Goal: Information Seeking & Learning: Learn about a topic

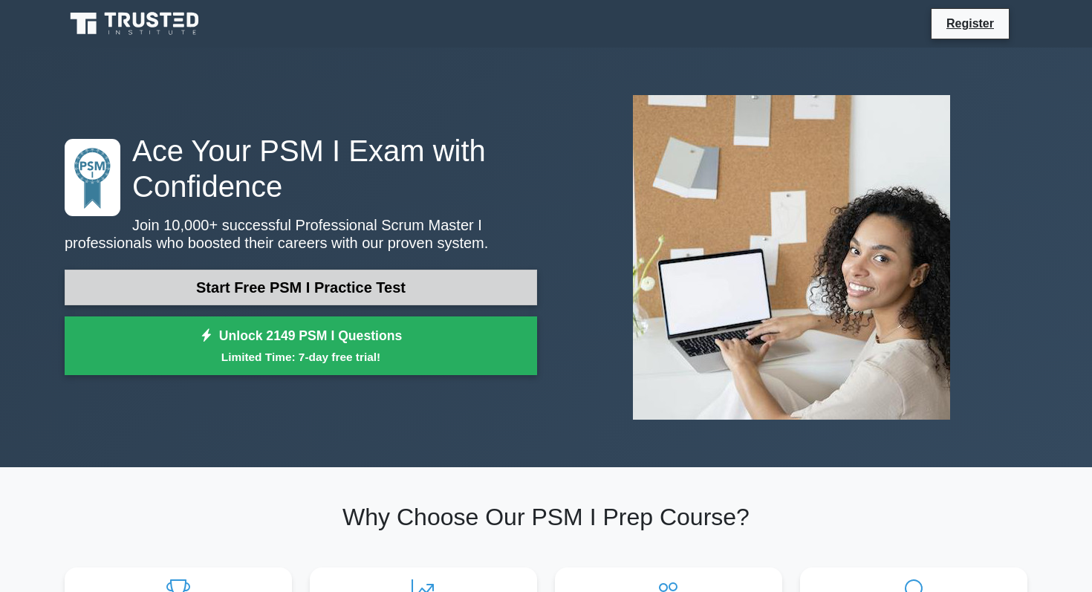
click at [326, 290] on link "Start Free PSM I Practice Test" at bounding box center [301, 288] width 473 height 36
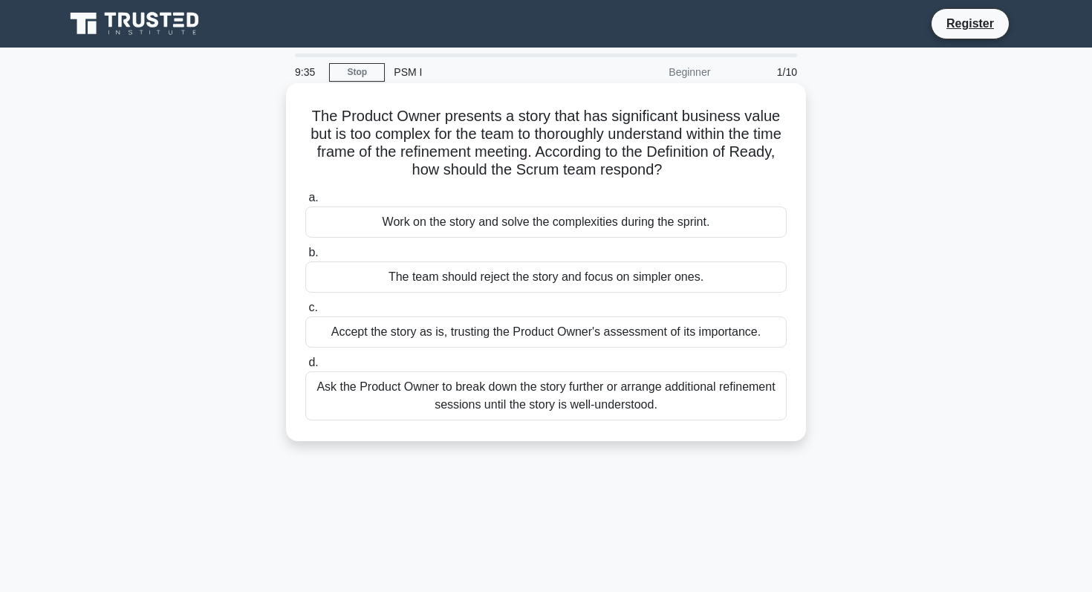
click at [542, 392] on div "Ask the Product Owner to break down the story further or arrange additional ref…" at bounding box center [545, 395] width 481 height 49
click at [305, 368] on input "d. Ask the Product Owner to break down the story further or arrange additional …" at bounding box center [305, 363] width 0 height 10
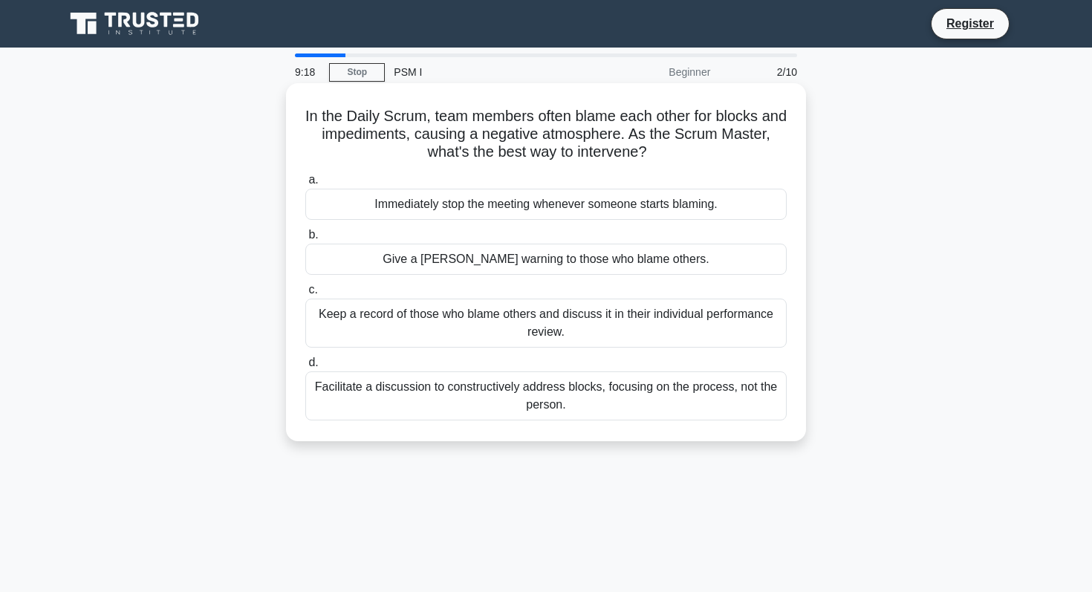
click at [568, 397] on div "Facilitate a discussion to constructively address blocks, focusing on the proce…" at bounding box center [545, 395] width 481 height 49
click at [305, 368] on input "d. Facilitate a discussion to constructively address blocks, focusing on the pr…" at bounding box center [305, 363] width 0 height 10
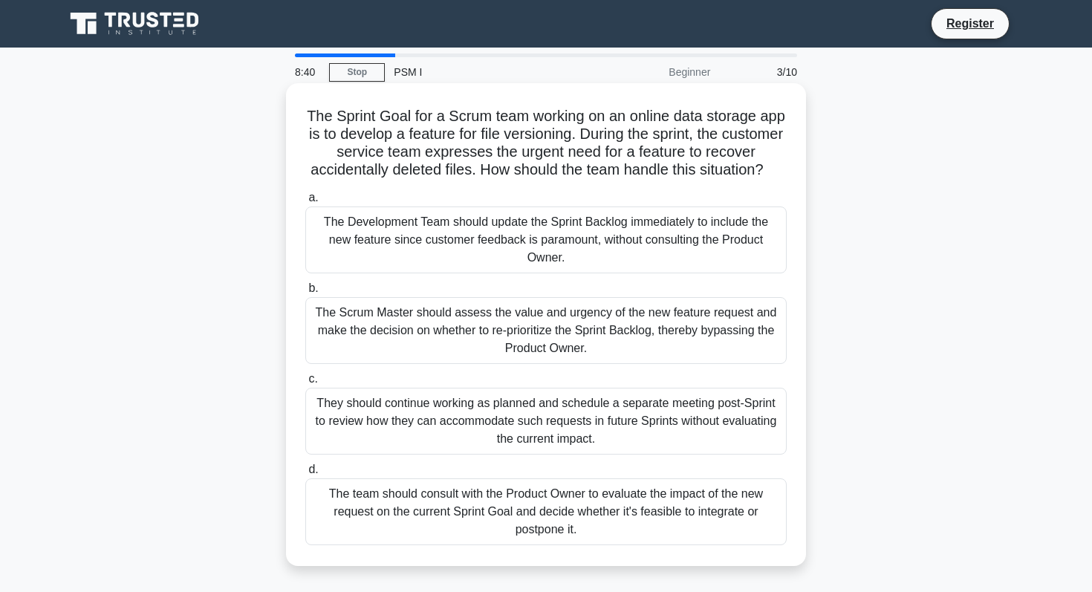
click at [406, 422] on div "They should continue working as planned and schedule a separate meeting post-Sp…" at bounding box center [545, 421] width 481 height 67
click at [305, 384] on input "c. They should continue working as planned and schedule a separate meeting post…" at bounding box center [305, 379] width 0 height 10
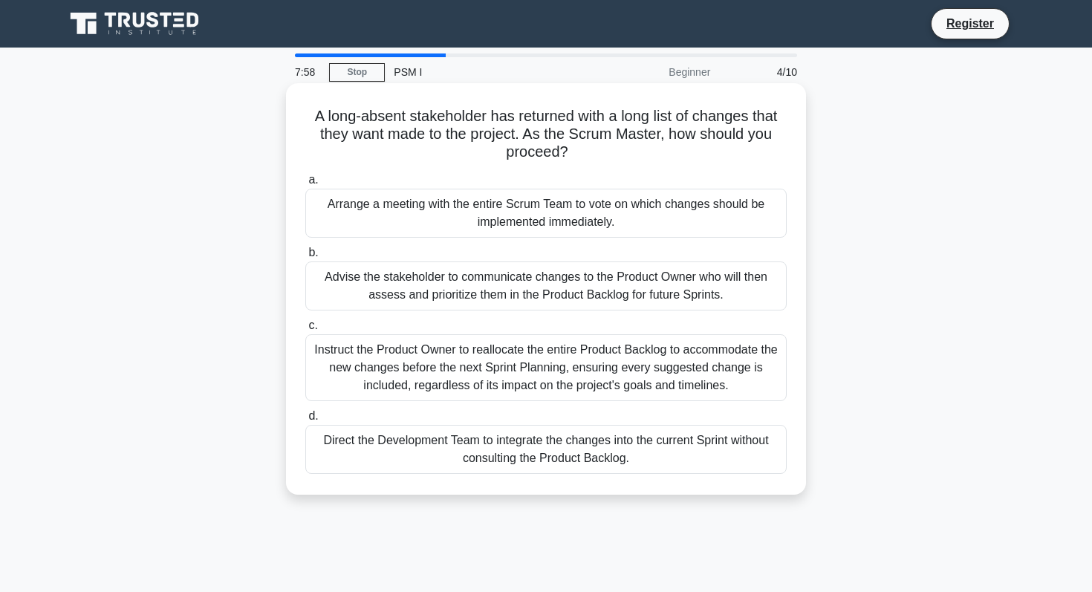
click at [473, 282] on div "Advise the stakeholder to communicate changes to the Product Owner who will the…" at bounding box center [545, 286] width 481 height 49
click at [305, 258] on input "b. Advise the stakeholder to communicate changes to the Product Owner who will …" at bounding box center [305, 253] width 0 height 10
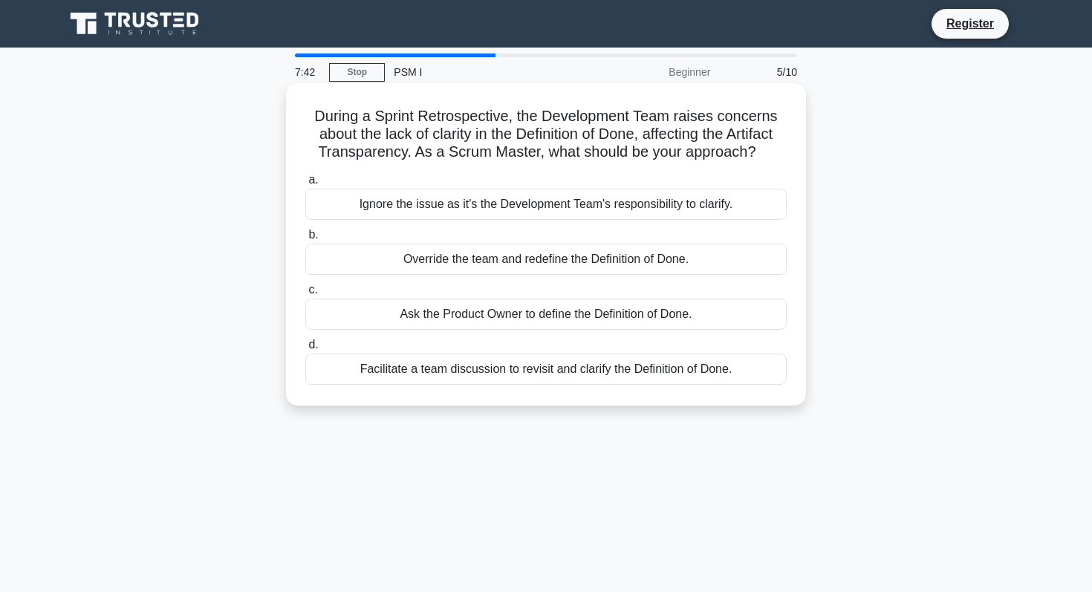
click at [438, 366] on div "Facilitate a team discussion to revisit and clarify the Definition of Done." at bounding box center [545, 369] width 481 height 31
click at [305, 350] on input "d. Facilitate a team discussion to revisit and clarify the Definition of Done." at bounding box center [305, 345] width 0 height 10
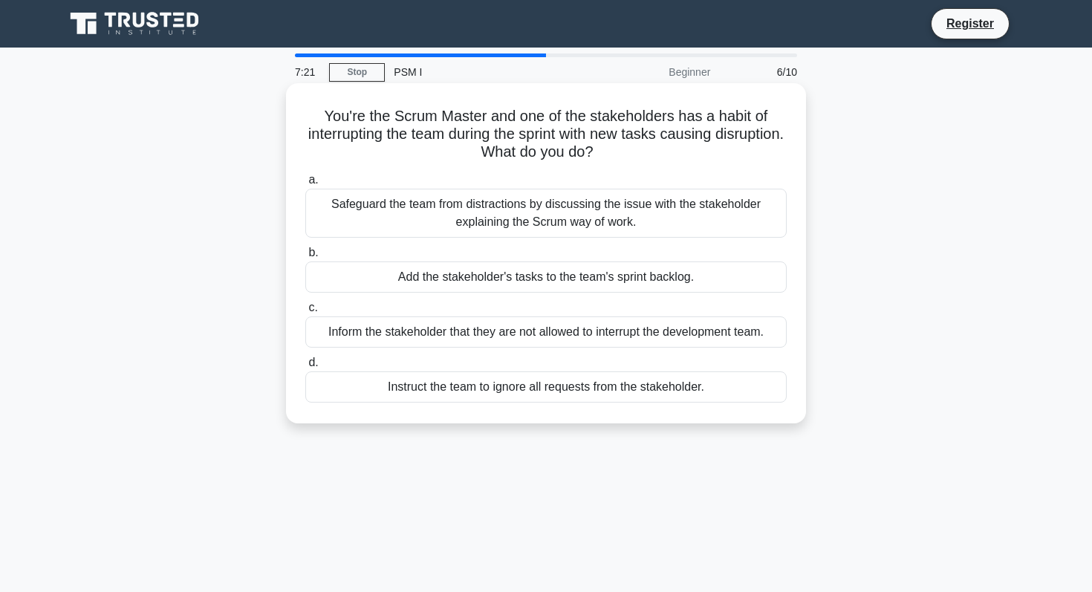
click at [578, 210] on div "Safeguard the team from distractions by discussing the issue with the stakehold…" at bounding box center [545, 213] width 481 height 49
click at [305, 185] on input "a. Safeguard the team from distractions by discussing the issue with the stakeh…" at bounding box center [305, 180] width 0 height 10
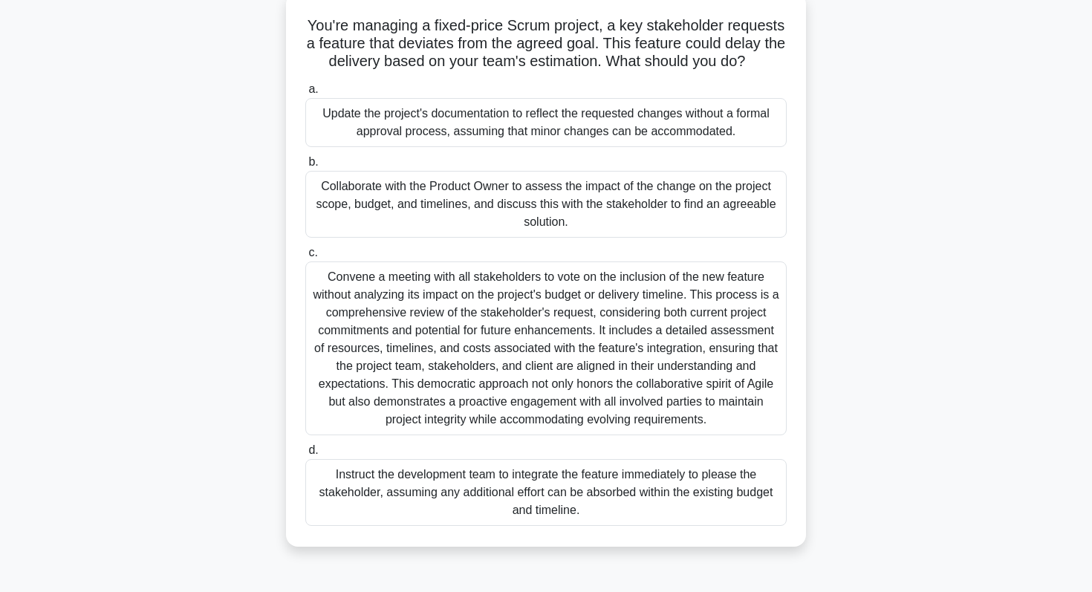
scroll to position [99, 0]
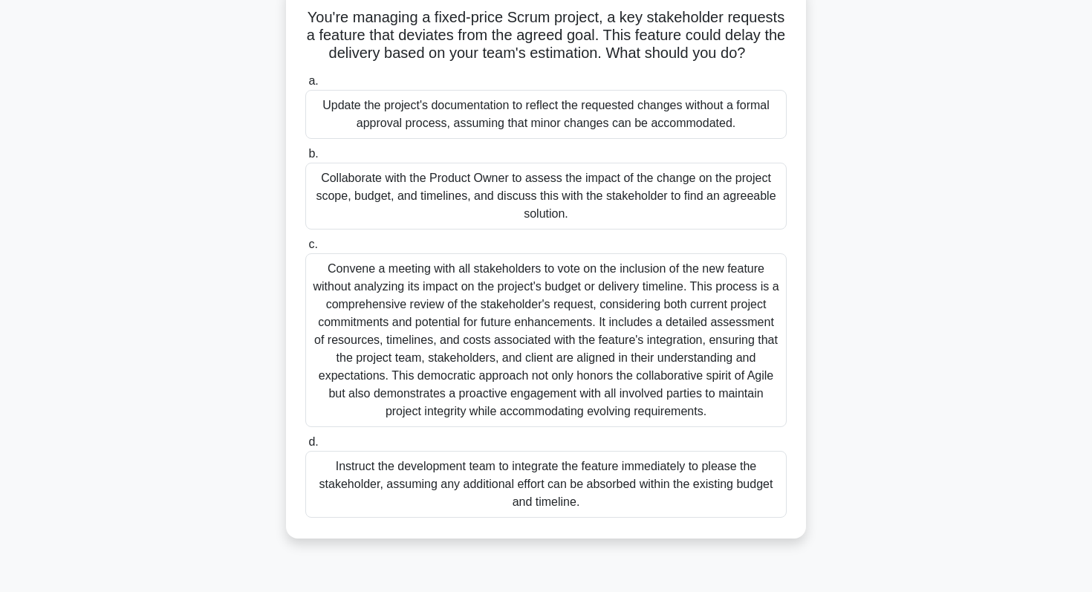
click at [627, 207] on div "Collaborate with the Product Owner to assess the impact of the change on the pr…" at bounding box center [545, 196] width 481 height 67
click at [305, 159] on input "b. Collaborate with the Product Owner to assess the impact of the change on the…" at bounding box center [305, 154] width 0 height 10
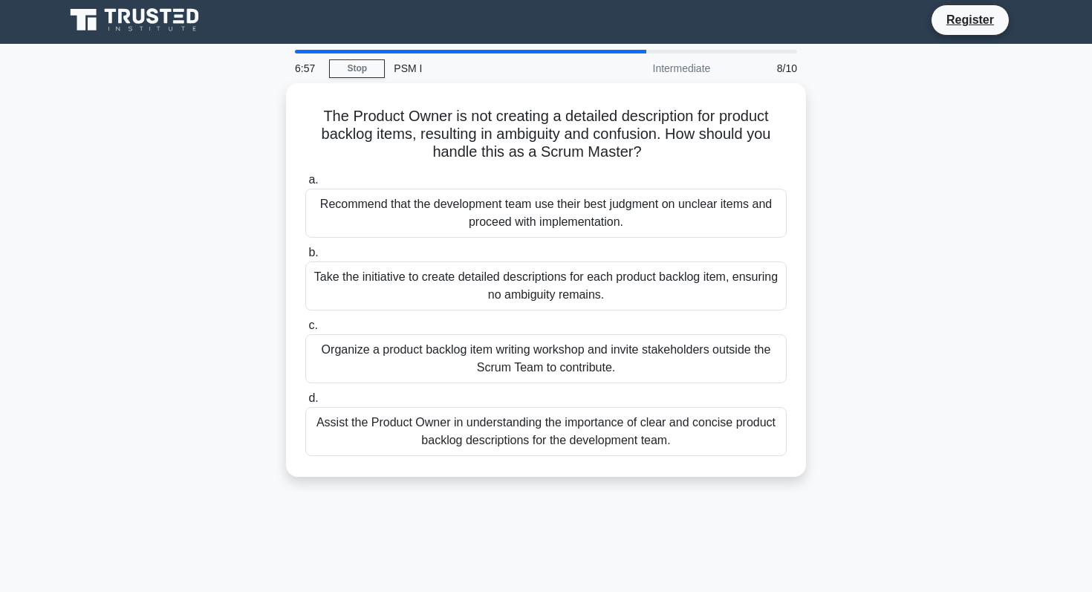
scroll to position [0, 0]
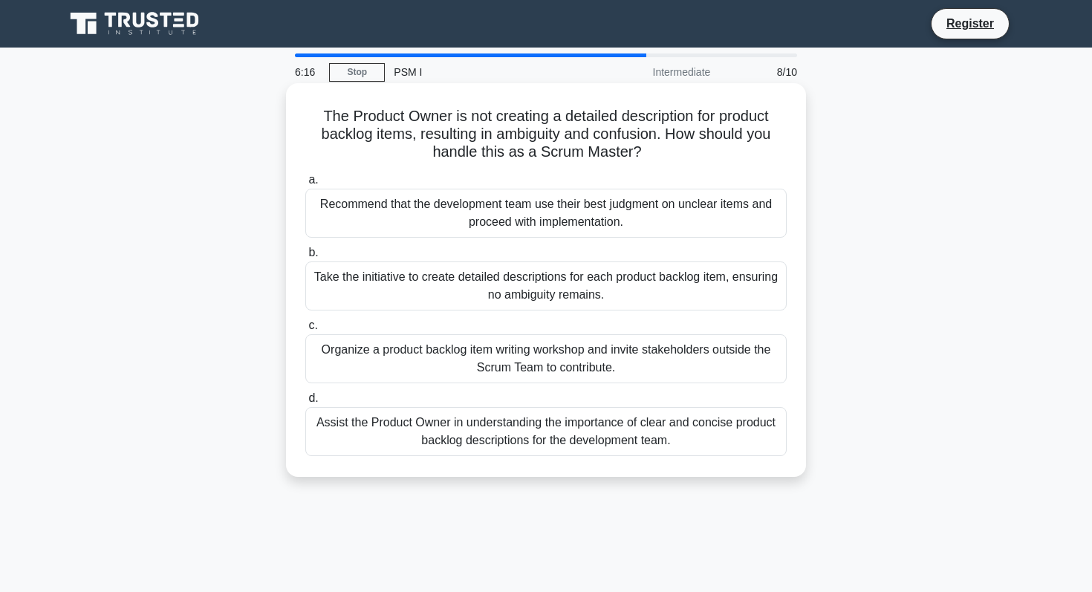
click at [470, 359] on div "Organize a product backlog item writing workshop and invite stakeholders outsid…" at bounding box center [545, 358] width 481 height 49
click at [305, 331] on input "c. Organize a product backlog item writing workshop and invite stakeholders out…" at bounding box center [305, 326] width 0 height 10
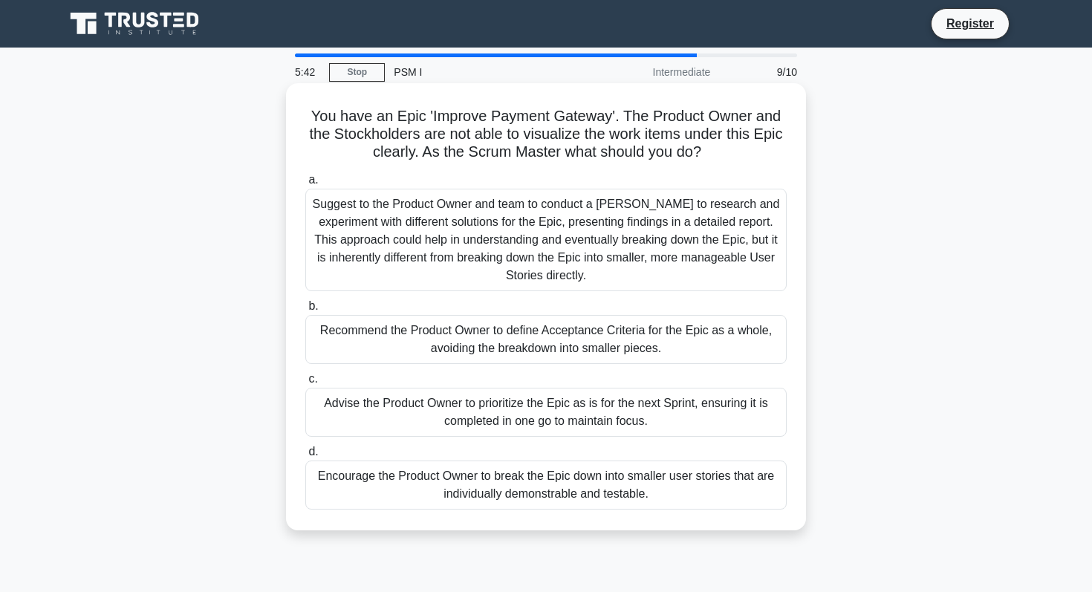
click at [415, 491] on div "Encourage the Product Owner to break the Epic down into smaller user stories th…" at bounding box center [545, 485] width 481 height 49
click at [305, 457] on input "d. Encourage the Product Owner to break the Epic down into smaller user stories…" at bounding box center [305, 452] width 0 height 10
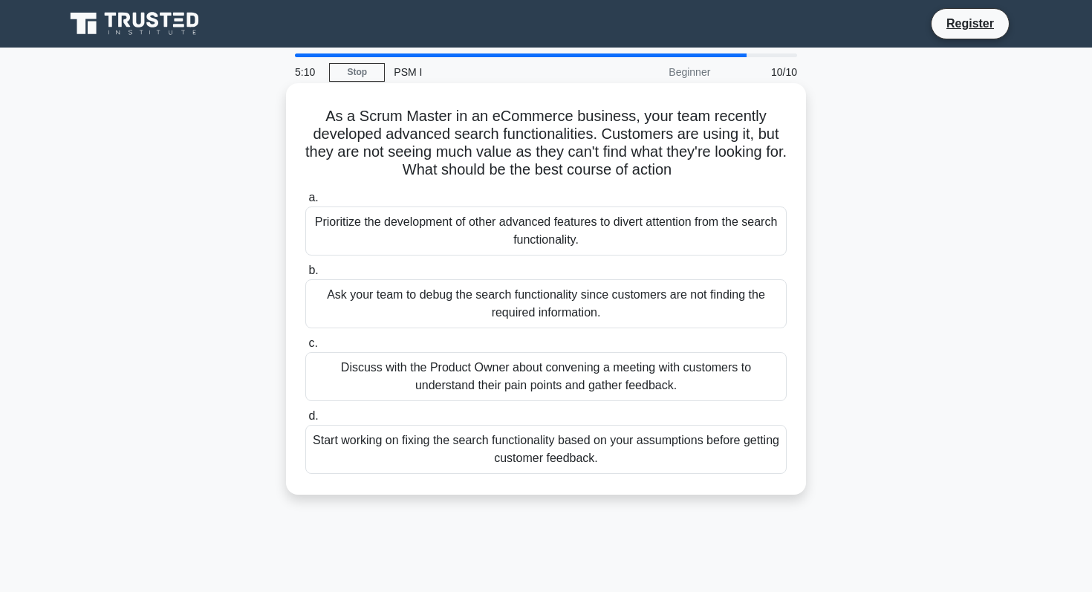
click at [651, 385] on div "Discuss with the Product Owner about convening a meeting with customers to unde…" at bounding box center [545, 376] width 481 height 49
click at [305, 348] on input "c. Discuss with the Product Owner about convening a meeting with customers to u…" at bounding box center [305, 344] width 0 height 10
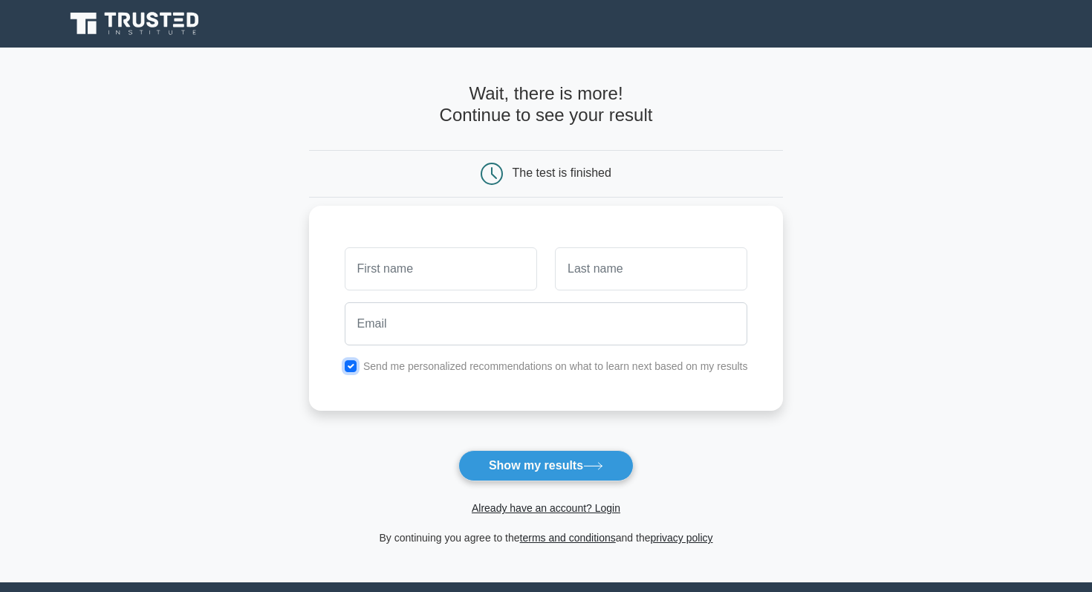
click at [347, 366] on input "checkbox" at bounding box center [351, 366] width 12 height 12
checkbox input "false"
click at [404, 263] on input "text" at bounding box center [441, 268] width 192 height 43
type input "Musfar"
type input "A"
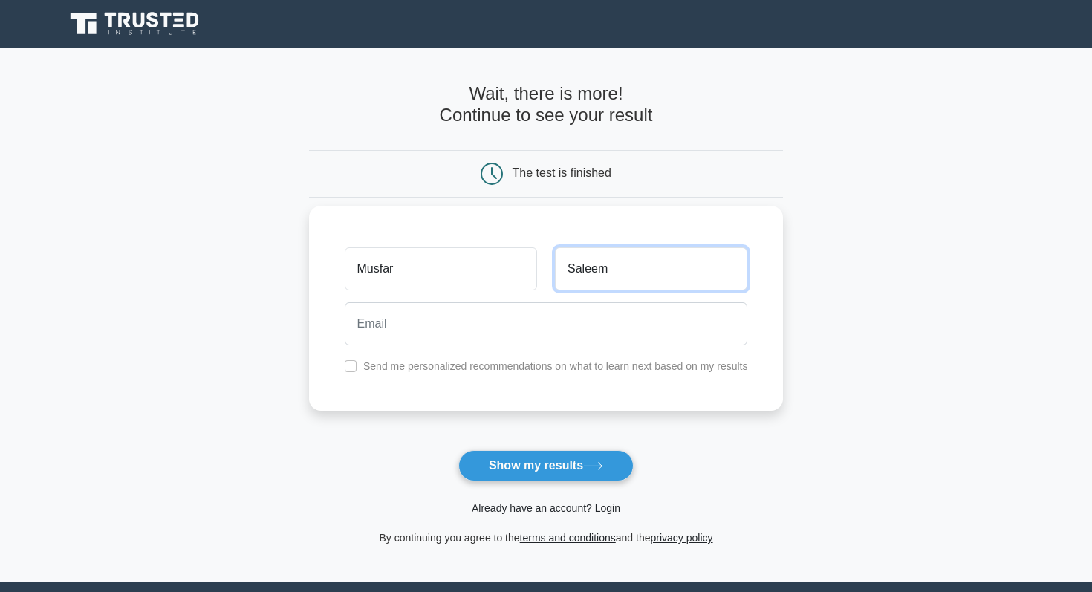
type input "Saleem"
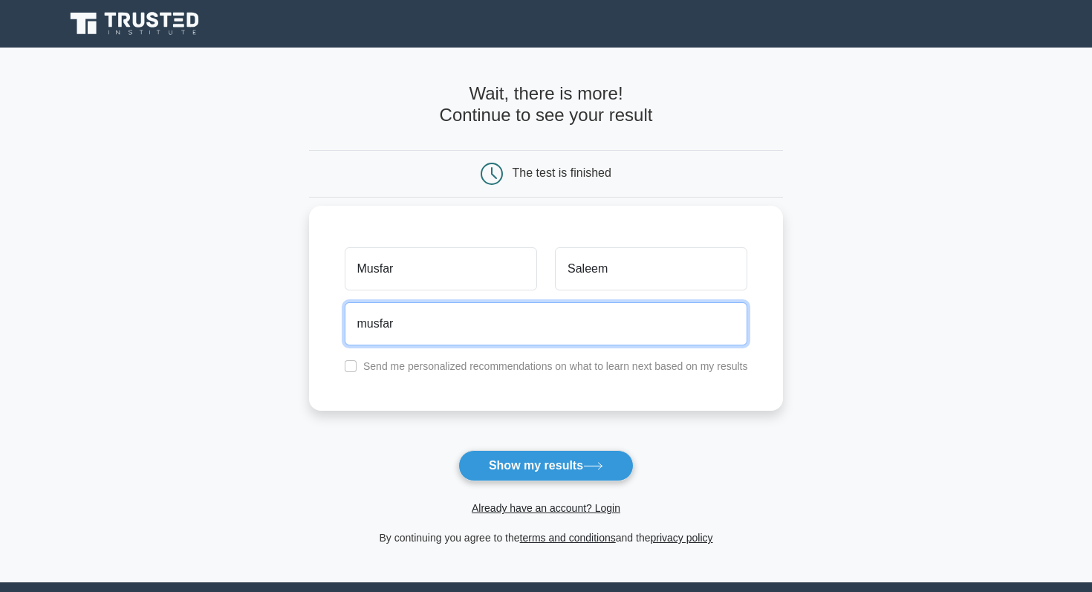
type input "musfarsaleem@gmail.com"
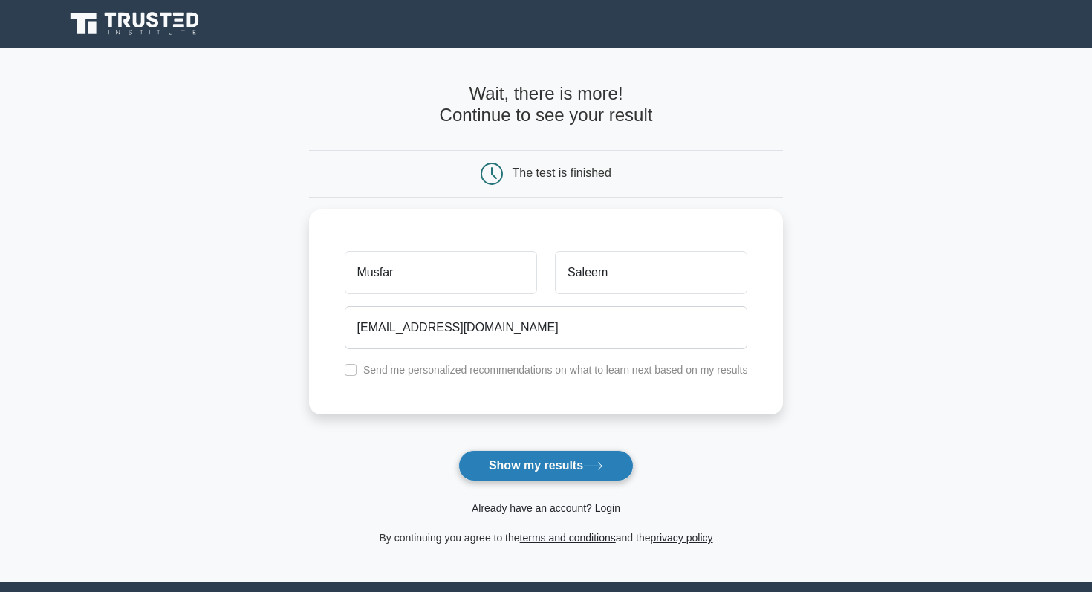
click at [582, 467] on button "Show my results" at bounding box center [545, 465] width 175 height 31
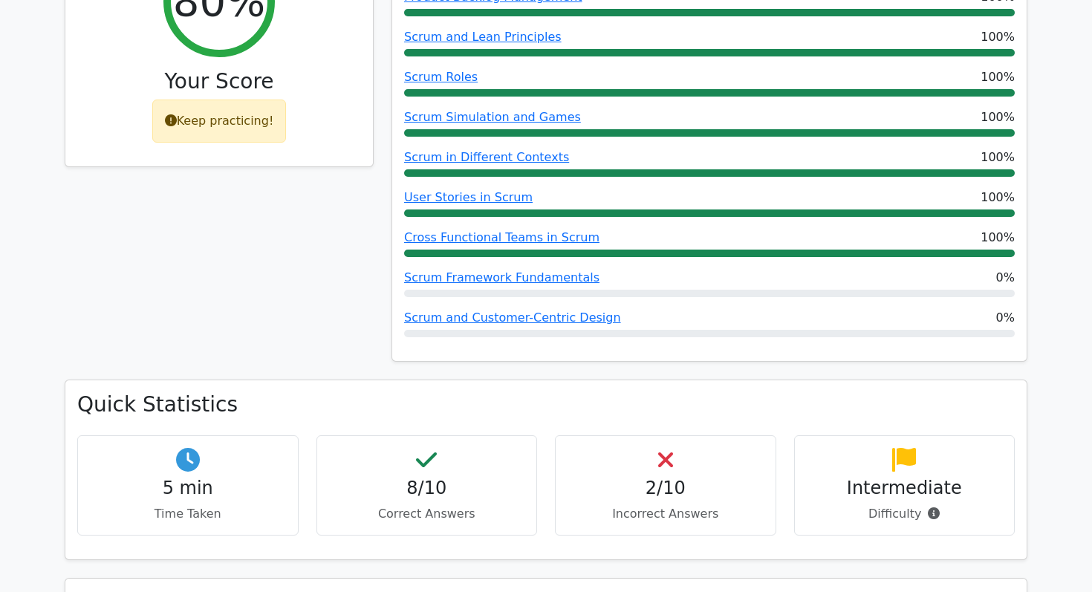
scroll to position [731, 0]
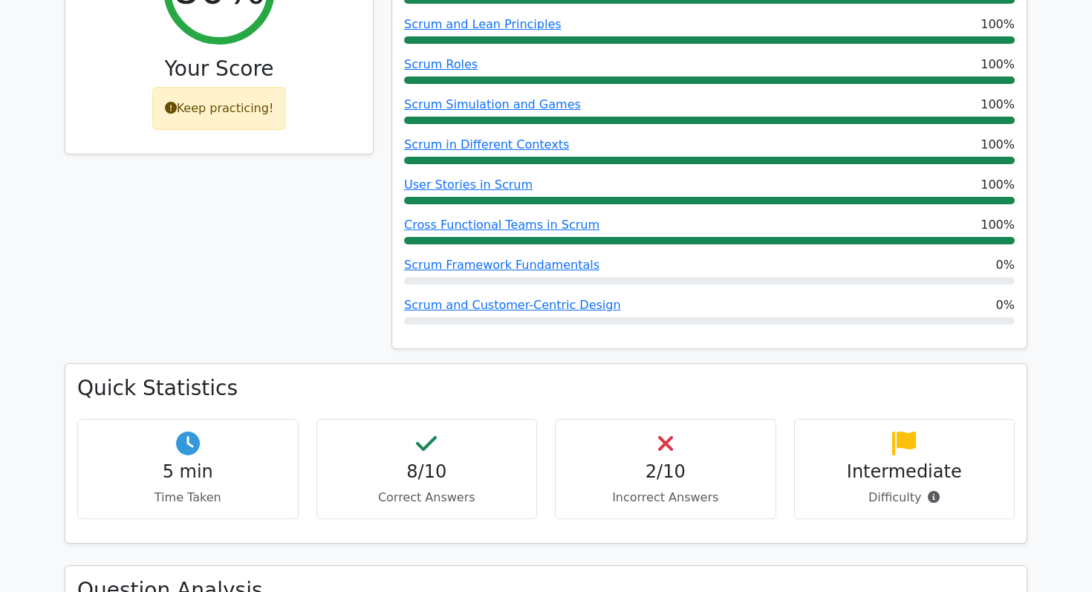
click at [662, 432] on icon at bounding box center [665, 444] width 15 height 24
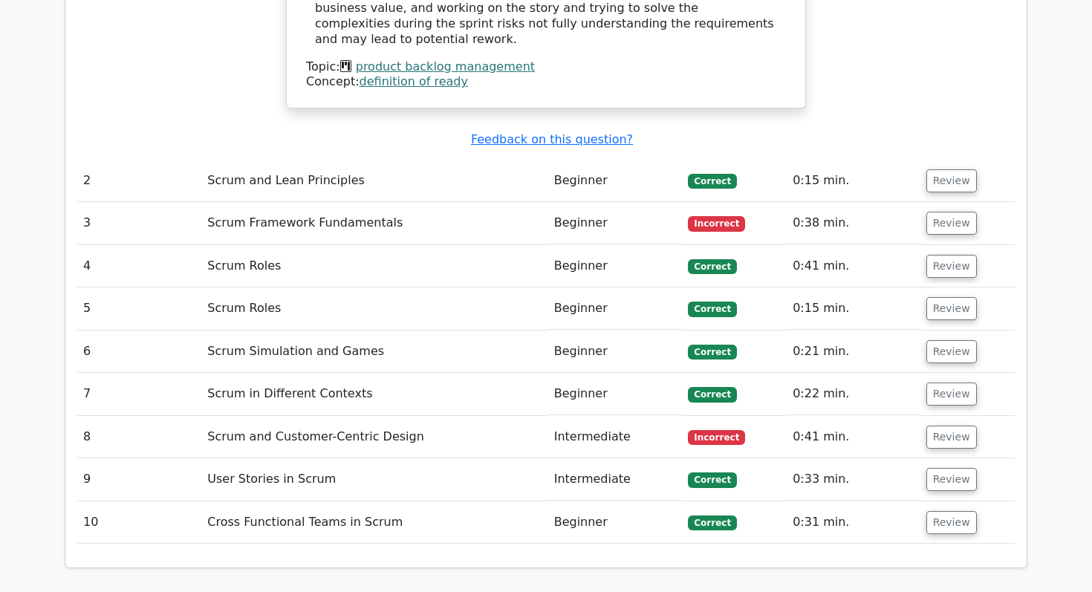
scroll to position [2004, 0]
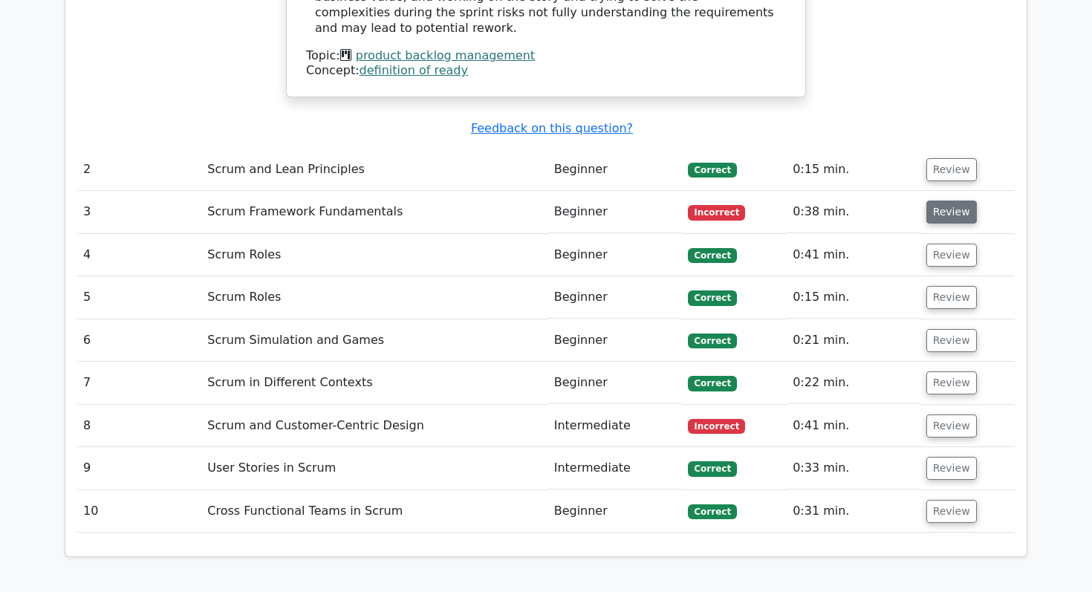
click at [955, 201] on button "Review" at bounding box center [951, 212] width 51 height 23
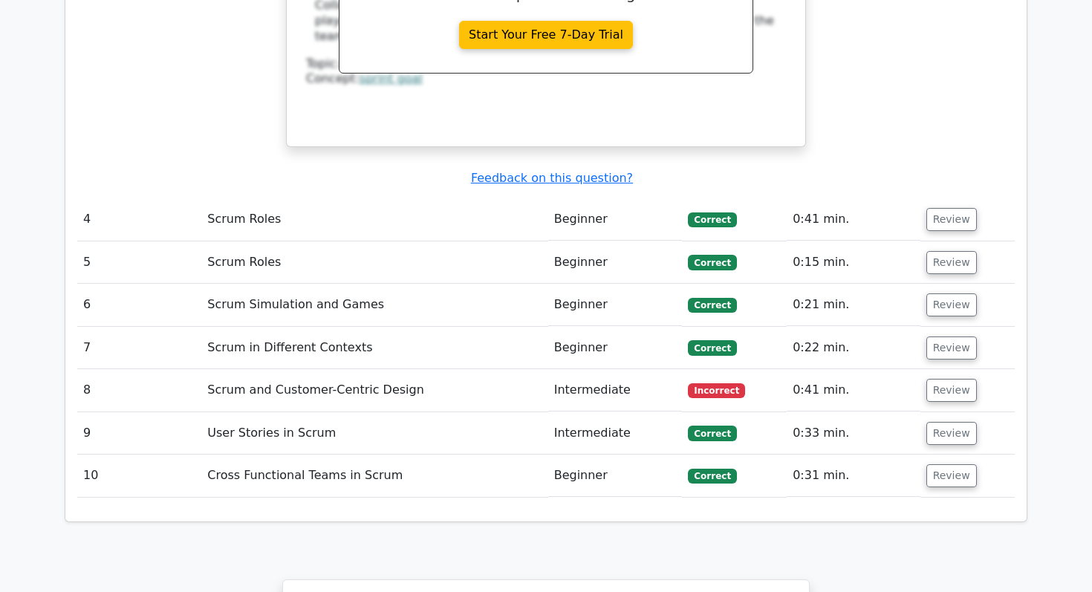
scroll to position [2836, 0]
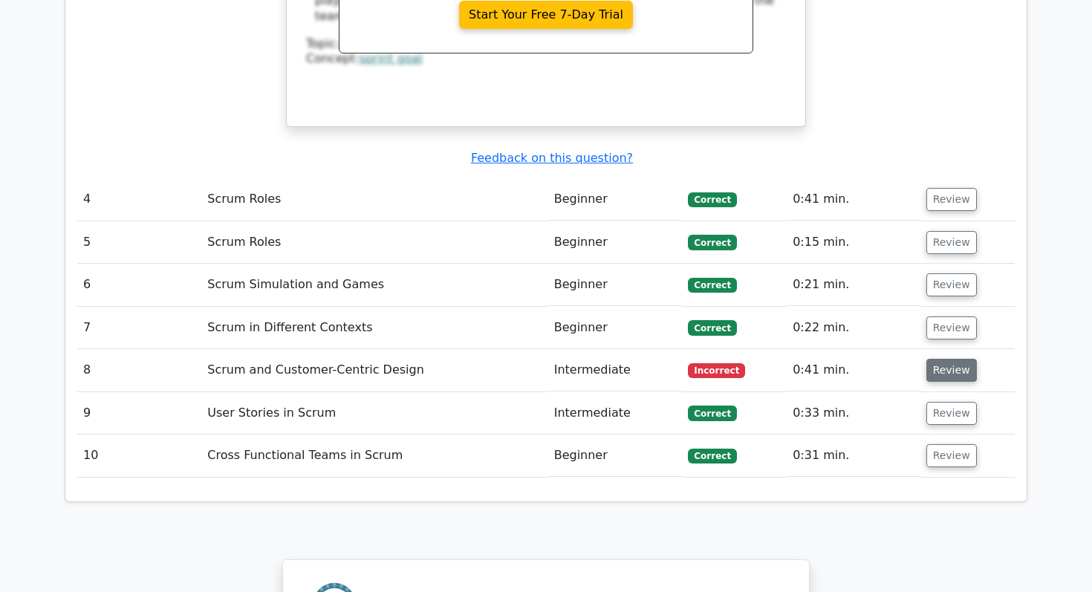
click at [952, 359] on button "Review" at bounding box center [951, 370] width 51 height 23
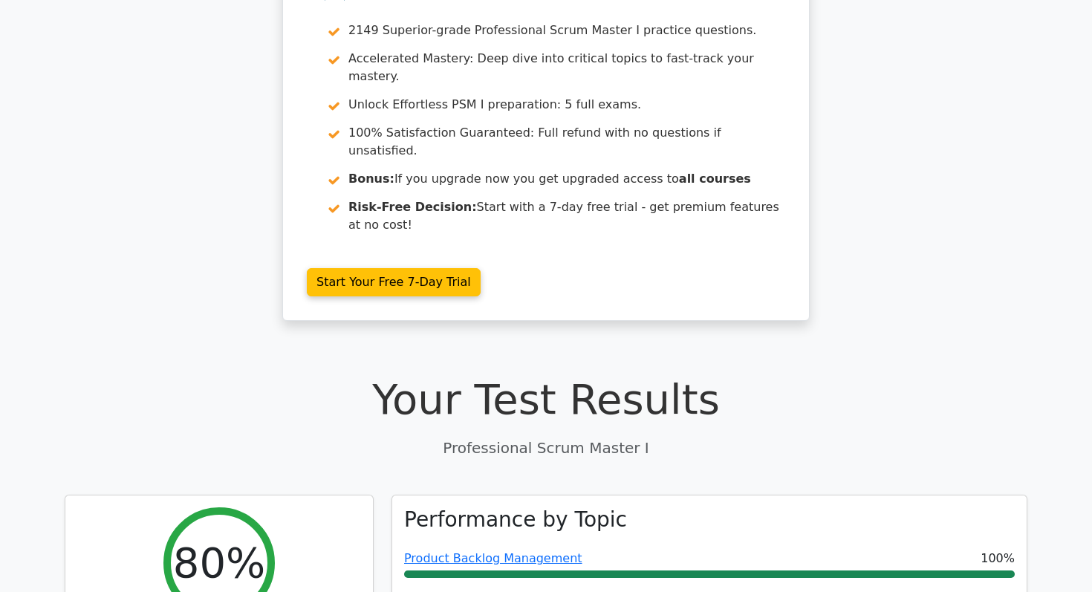
scroll to position [0, 0]
